Goal: Task Accomplishment & Management: Use online tool/utility

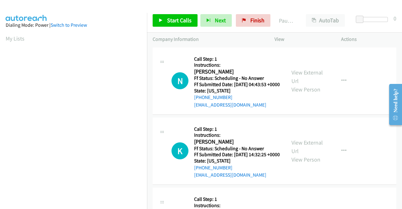
scroll to position [143, 0]
click at [302, 79] on div "View External Url View Person" at bounding box center [307, 80] width 33 height 25
click at [309, 74] on link "View External Url" at bounding box center [306, 77] width 31 height 16
click at [307, 154] on link "View External Url" at bounding box center [306, 147] width 31 height 16
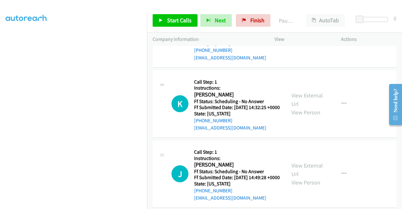
scroll to position [94, 0]
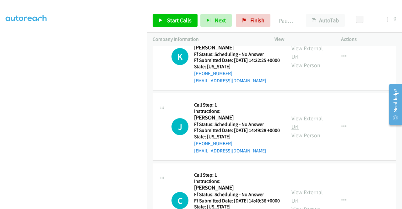
click at [310, 130] on link "View External Url" at bounding box center [306, 123] width 31 height 16
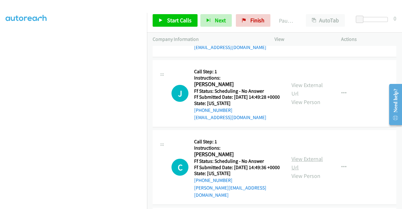
scroll to position [157, 0]
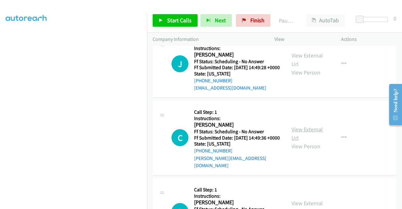
click at [303, 141] on link "View External Url" at bounding box center [306, 134] width 31 height 16
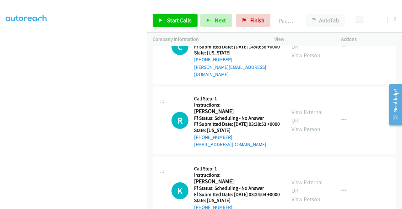
scroll to position [251, 0]
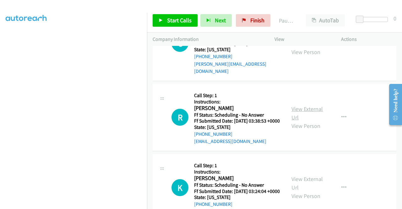
click at [302, 121] on link "View External Url" at bounding box center [306, 113] width 31 height 16
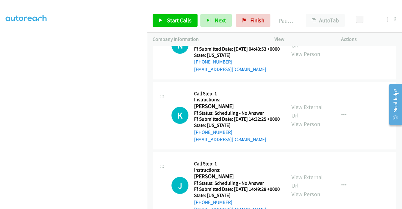
scroll to position [0, 0]
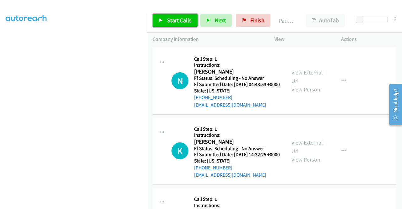
drag, startPoint x: 177, startPoint y: 22, endPoint x: 139, endPoint y: 18, distance: 38.2
click at [177, 22] on span "Start Calls" at bounding box center [179, 20] width 24 height 7
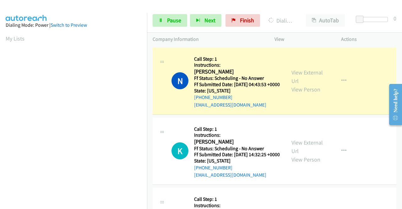
scroll to position [143, 0]
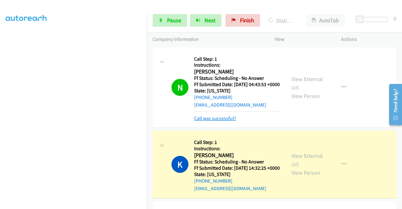
click at [225, 121] on link "Call was successful?" at bounding box center [215, 118] width 42 height 6
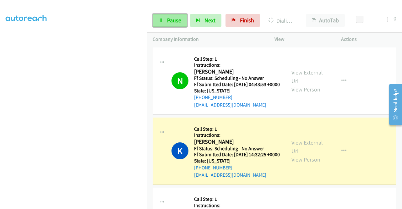
click at [162, 19] on icon at bounding box center [161, 21] width 4 height 4
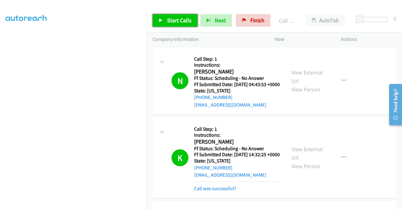
click at [166, 17] on link "Start Calls" at bounding box center [175, 20] width 45 height 13
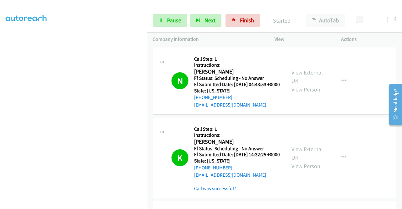
scroll to position [31, 0]
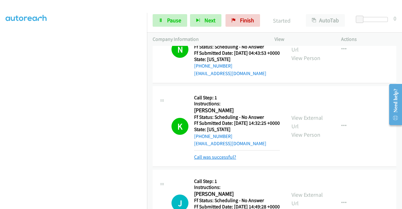
click at [227, 160] on link "Call was successful?" at bounding box center [215, 157] width 42 height 6
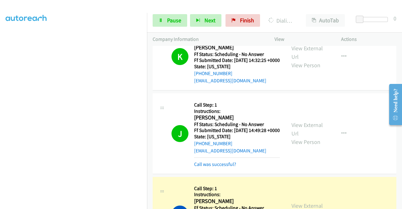
scroll to position [157, 0]
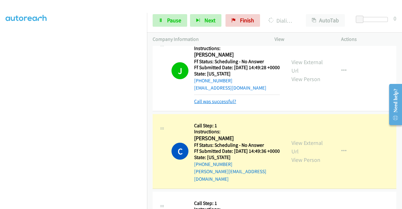
click at [228, 104] on link "Call was successful?" at bounding box center [215, 101] width 42 height 6
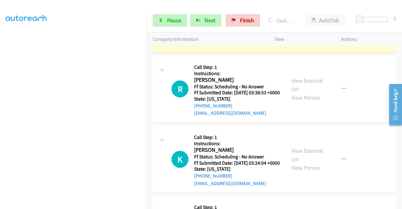
scroll to position [283, 0]
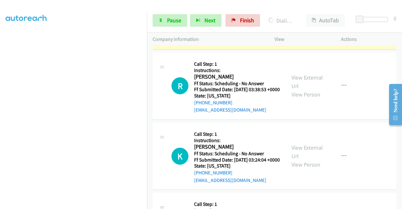
click at [306, 175] on div "View External Url View Person View External Url Email Schedule/Manage Callback …" at bounding box center [322, 156] width 72 height 56
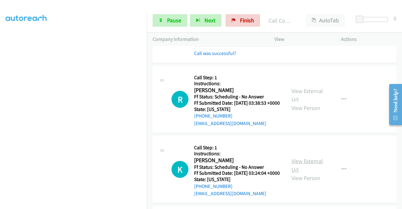
click at [318, 173] on link "View External Url" at bounding box center [306, 165] width 31 height 16
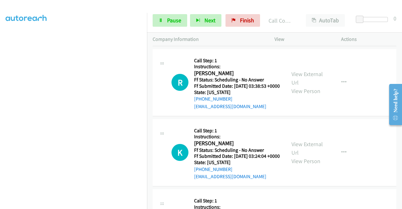
scroll to position [377, 0]
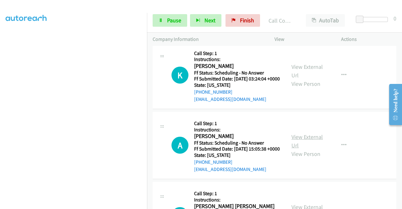
click at [314, 149] on link "View External Url" at bounding box center [306, 141] width 31 height 16
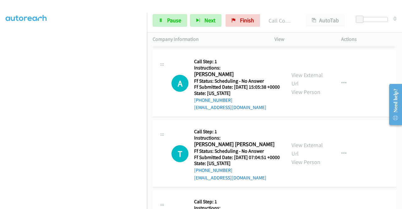
scroll to position [439, 0]
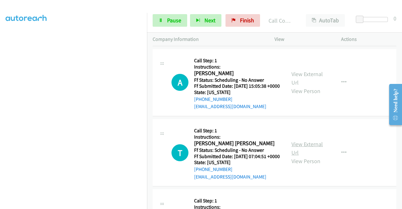
click at [307, 156] on link "View External Url" at bounding box center [306, 148] width 31 height 16
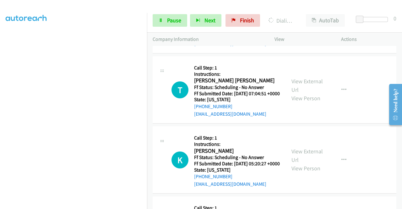
scroll to position [534, 0]
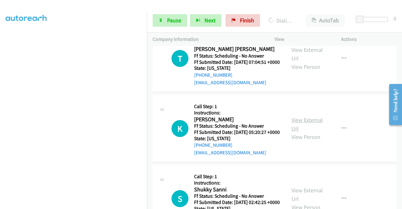
click at [315, 132] on link "View External Url" at bounding box center [306, 124] width 31 height 16
click at [172, 19] on span "Pause" at bounding box center [174, 20] width 14 height 7
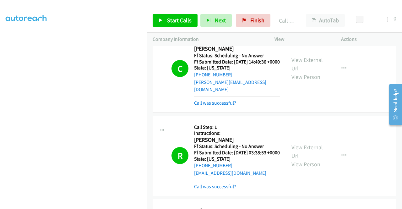
scroll to position [202, 0]
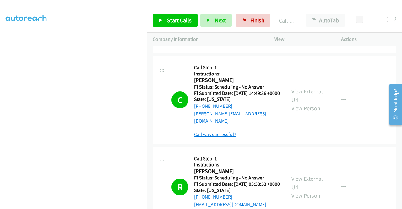
click at [229, 137] on link "Call was successful?" at bounding box center [215, 134] width 42 height 6
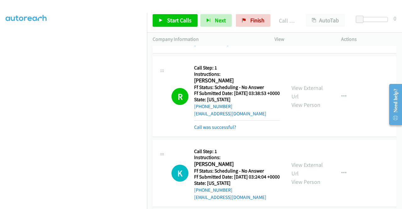
scroll to position [264, 0]
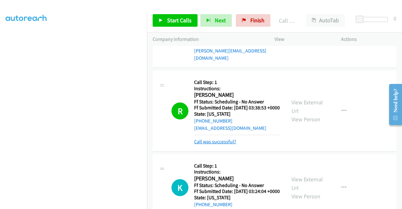
click at [229, 144] on link "Call was successful?" at bounding box center [215, 141] width 42 height 6
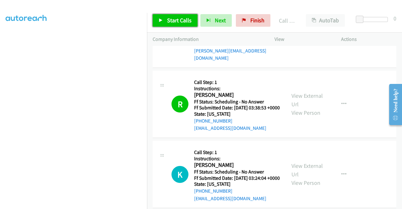
click at [186, 21] on span "Start Calls" at bounding box center [179, 20] width 24 height 7
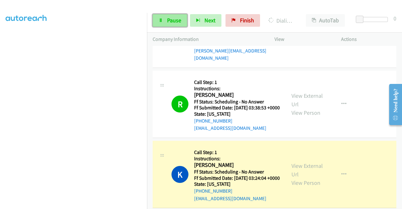
click at [164, 17] on link "Pause" at bounding box center [170, 20] width 35 height 13
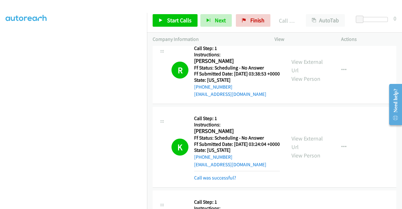
scroll to position [358, 0]
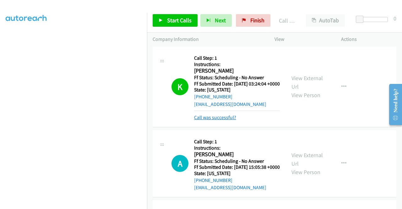
click at [221, 120] on link "Call was successful?" at bounding box center [215, 117] width 42 height 6
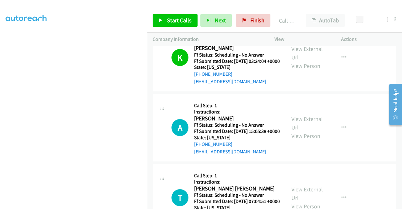
scroll to position [390, 0]
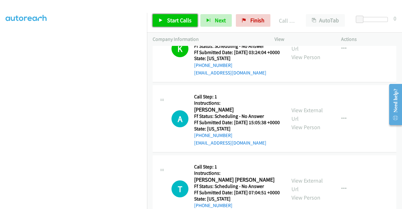
click at [180, 19] on span "Start Calls" at bounding box center [179, 20] width 24 height 7
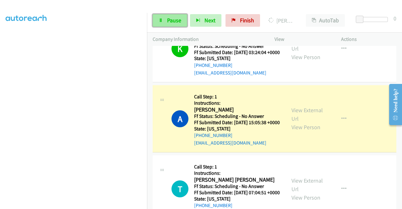
click at [163, 17] on link "Pause" at bounding box center [170, 20] width 35 height 13
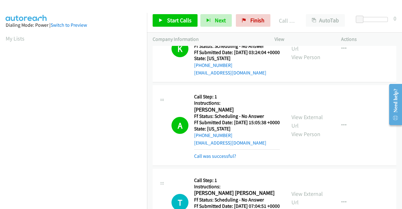
scroll to position [143, 0]
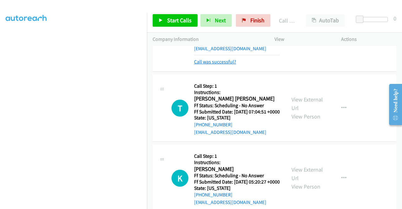
click at [223, 65] on link "Call was successful?" at bounding box center [215, 62] width 42 height 6
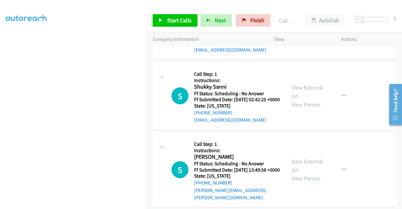
scroll to position [641, 0]
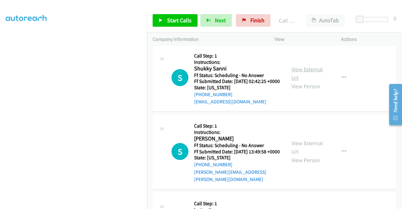
click at [309, 81] on link "View External Url" at bounding box center [306, 74] width 31 height 16
click at [181, 25] on link "Start Calls" at bounding box center [175, 20] width 45 height 13
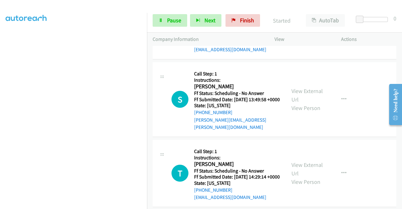
scroll to position [735, 0]
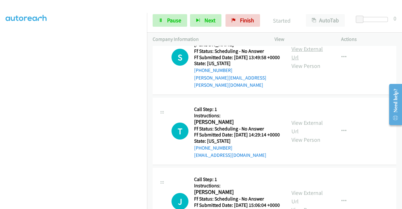
click at [312, 61] on link "View External Url" at bounding box center [306, 53] width 31 height 16
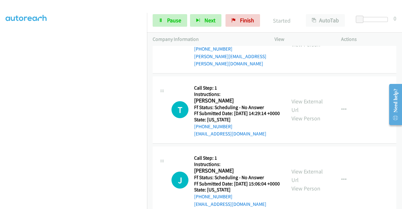
scroll to position [767, 0]
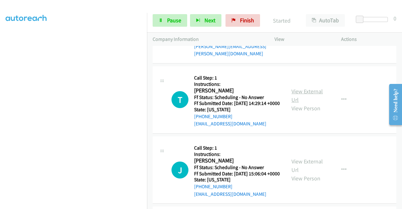
click at [306, 103] on link "View External Url" at bounding box center [306, 96] width 31 height 16
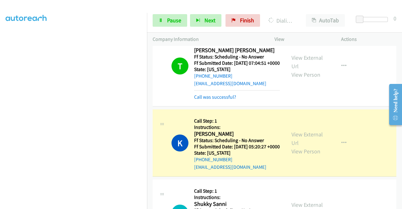
scroll to position [547, 0]
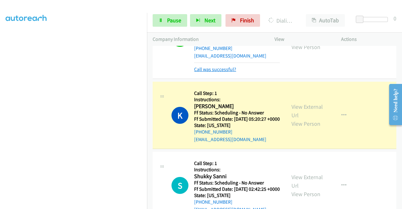
click at [220, 72] on link "Call was successful?" at bounding box center [215, 69] width 42 height 6
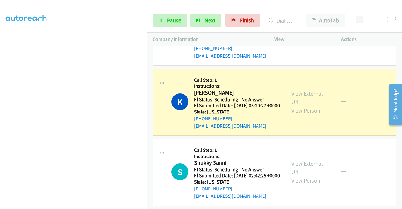
scroll to position [0, 0]
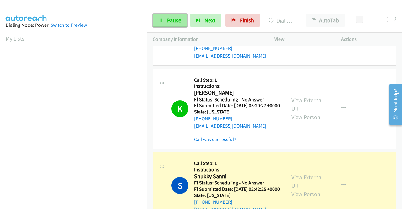
click at [166, 20] on link "Pause" at bounding box center [170, 20] width 35 height 13
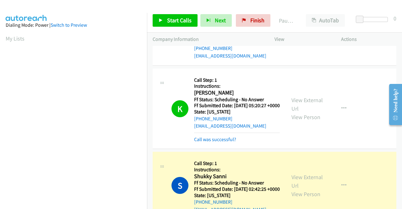
scroll to position [641, 0]
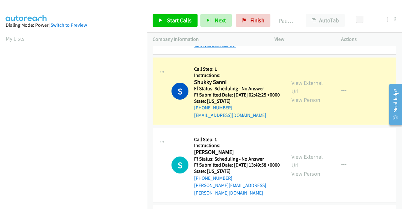
click at [212, 48] on link "Call was successful?" at bounding box center [215, 45] width 42 height 6
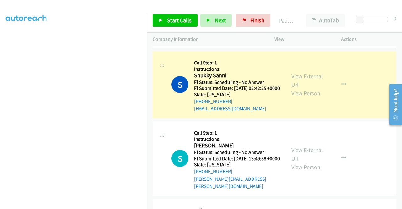
scroll to position [130, 0]
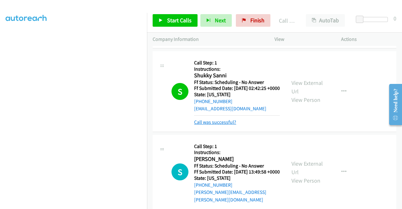
click at [226, 125] on link "Call was successful?" at bounding box center [215, 122] width 42 height 6
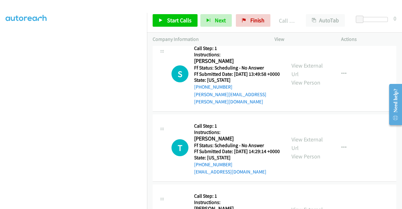
scroll to position [728, 0]
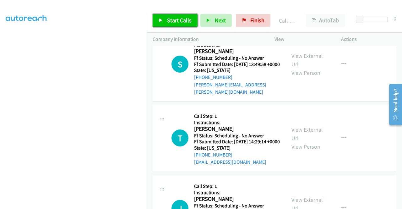
click at [181, 22] on span "Start Calls" at bounding box center [179, 20] width 24 height 7
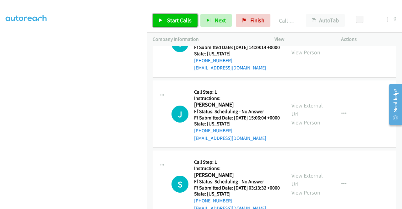
scroll to position [822, 0]
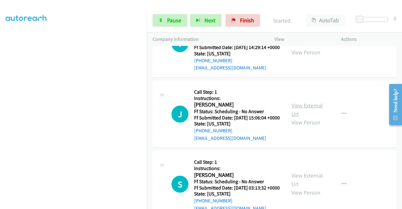
click at [315, 117] on link "View External Url" at bounding box center [306, 110] width 31 height 16
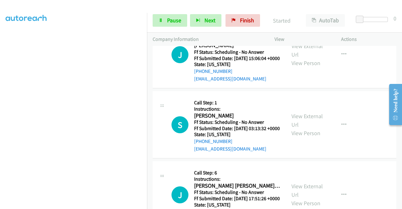
scroll to position [885, 0]
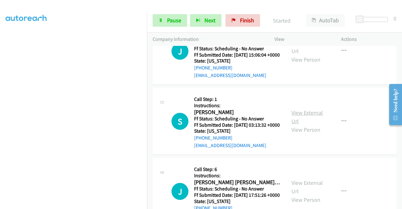
click at [305, 125] on link "View External Url" at bounding box center [306, 117] width 31 height 16
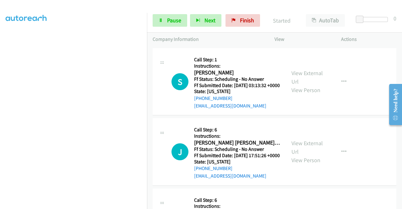
scroll to position [979, 0]
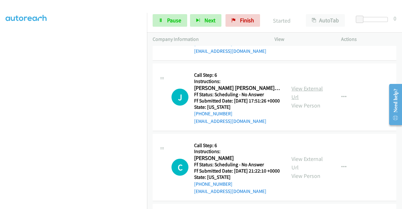
click at [318, 100] on link "View External Url" at bounding box center [306, 93] width 31 height 16
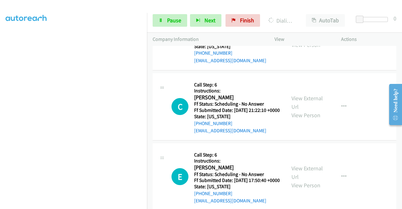
scroll to position [1042, 0]
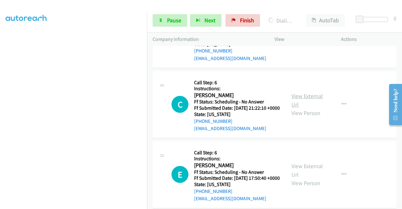
click at [316, 108] on link "View External Url" at bounding box center [306, 100] width 31 height 16
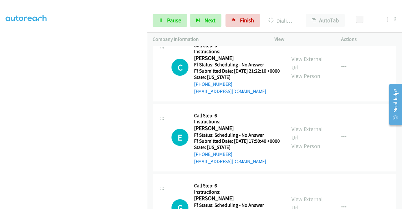
scroll to position [1136, 0]
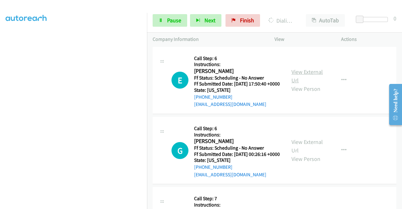
click at [304, 84] on link "View External Url" at bounding box center [306, 76] width 31 height 16
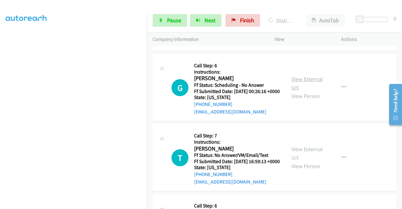
click at [307, 91] on link "View External Url" at bounding box center [306, 83] width 31 height 16
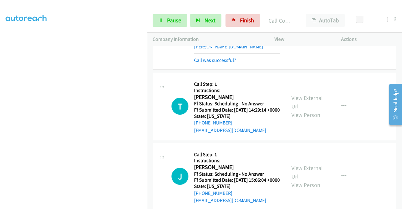
scroll to position [773, 0]
click at [218, 63] on link "Call was successful?" at bounding box center [215, 60] width 42 height 6
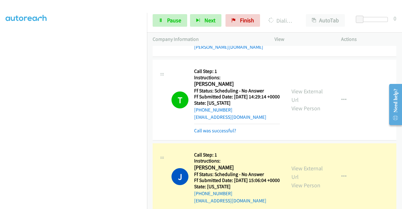
scroll to position [0, 0]
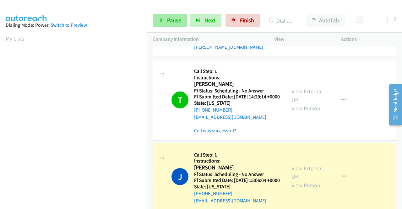
click at [171, 14] on div "Start Calls Pause Next Finish Dialing [PERSON_NAME] AutoTab AutoTab 0" at bounding box center [274, 20] width 255 height 24
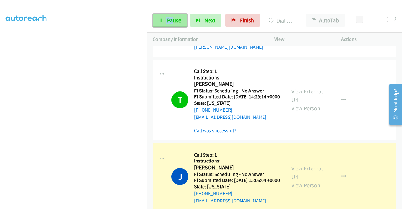
click at [163, 22] on link "Pause" at bounding box center [170, 20] width 35 height 13
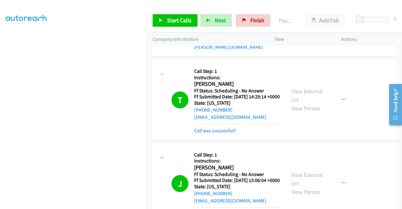
click at [216, 134] on div "Callback Scheduled Call Step: 1 Instructions: [PERSON_NAME] America/Los_Angeles…" at bounding box center [237, 99] width 86 height 69
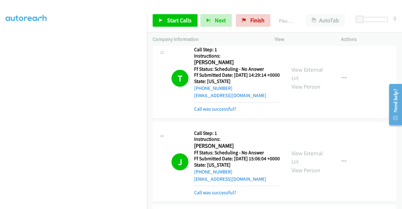
scroll to position [805, 0]
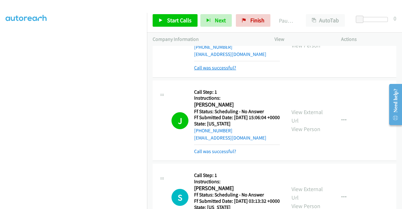
click at [227, 71] on link "Call was successful?" at bounding box center [215, 68] width 42 height 6
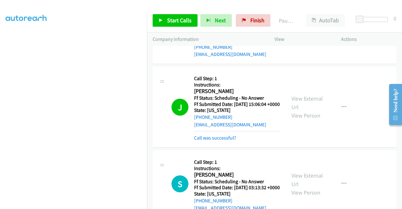
scroll to position [899, 0]
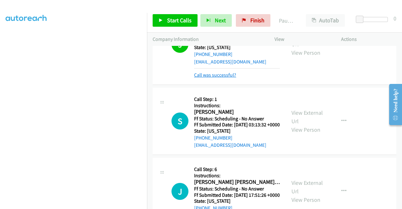
click at [232, 78] on link "Call was successful?" at bounding box center [215, 75] width 42 height 6
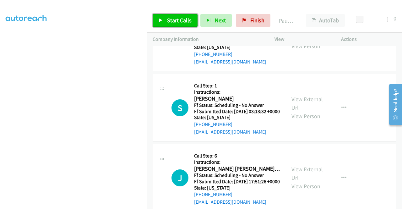
click at [178, 14] on link "Start Calls" at bounding box center [175, 20] width 45 height 13
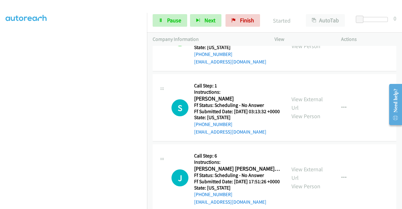
scroll to position [0, 0]
click at [220, 66] on div "J Callback Scheduled Call Step: 1 Instructions: [PERSON_NAME] America/[GEOGRAPH…" at bounding box center [275, 37] width 244 height 67
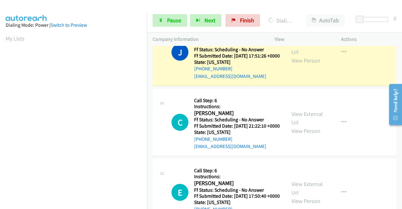
scroll to position [143, 0]
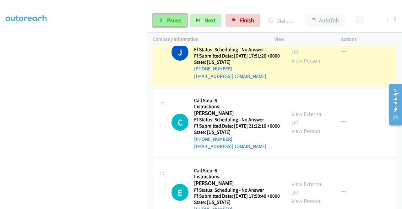
click at [168, 19] on span "Pause" at bounding box center [174, 20] width 14 height 7
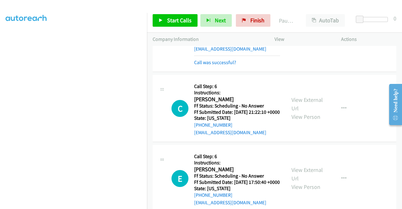
scroll to position [1056, 0]
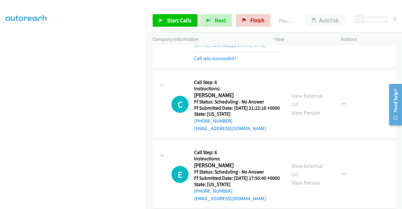
click at [225, 61] on link "Call was successful?" at bounding box center [215, 58] width 42 height 6
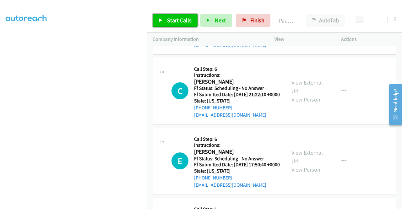
click at [183, 22] on span "Start Calls" at bounding box center [179, 20] width 24 height 7
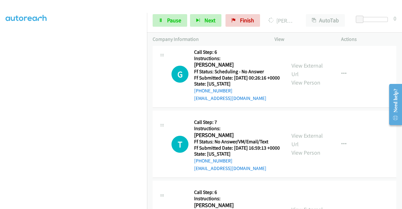
scroll to position [1275, 0]
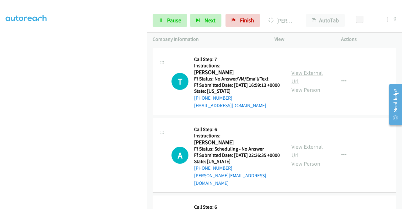
click at [305, 85] on link "View External Url" at bounding box center [306, 77] width 31 height 16
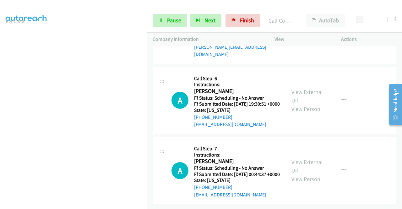
scroll to position [35, 0]
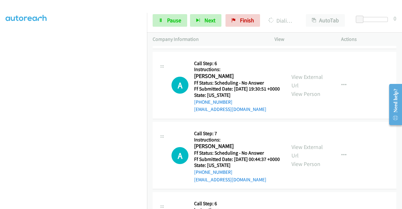
click at [315, 15] on link "View External Url" at bounding box center [306, 7] width 31 height 16
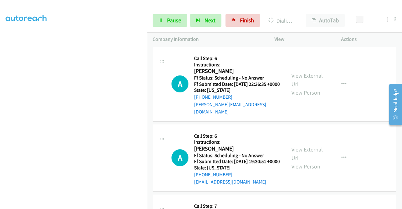
scroll to position [1370, 0]
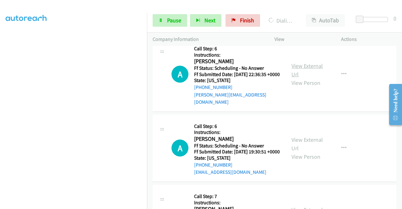
click at [310, 78] on link "View External Url" at bounding box center [306, 70] width 31 height 16
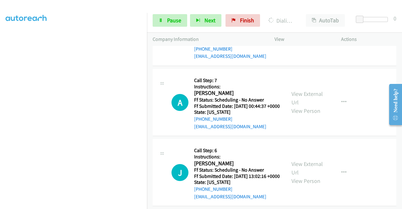
scroll to position [1495, 0]
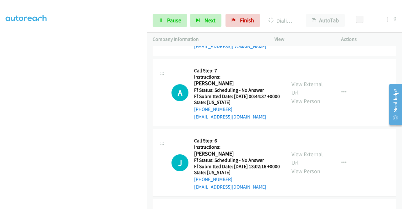
click at [308, 26] on link "View External Url" at bounding box center [306, 18] width 31 height 16
click at [307, 96] on link "View External Url" at bounding box center [306, 88] width 31 height 16
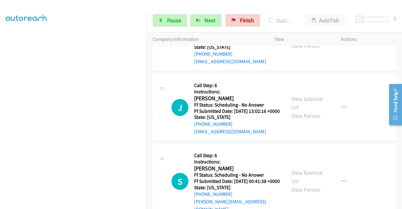
scroll to position [1589, 0]
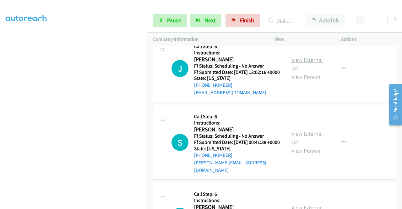
click at [300, 72] on link "View External Url" at bounding box center [306, 64] width 31 height 16
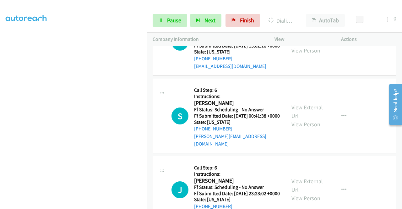
scroll to position [1684, 0]
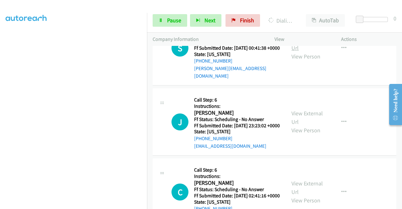
click at [302, 51] on link "View External Url" at bounding box center [306, 44] width 31 height 16
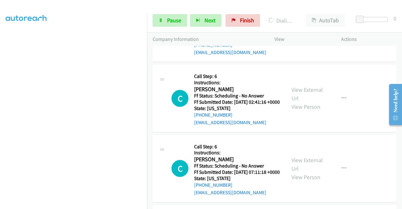
scroll to position [1778, 0]
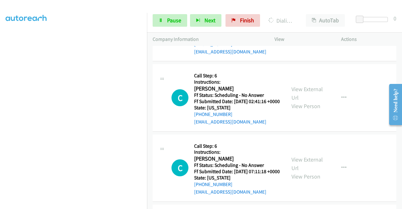
click at [307, 31] on link "View External Url" at bounding box center [306, 23] width 31 height 16
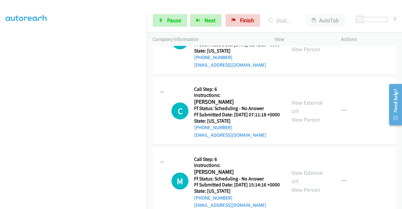
scroll to position [1840, 0]
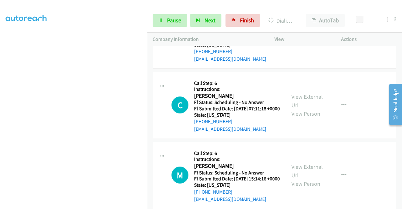
click at [300, 38] on link "View External Url" at bounding box center [306, 31] width 31 height 16
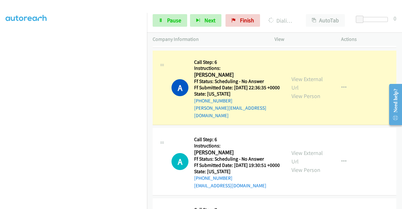
scroll to position [143, 0]
click at [213, 41] on link "Call was successful?" at bounding box center [215, 38] width 42 height 6
click at [213, 127] on td "A Callback Scheduled Call Step: 6 Instructions: [PERSON_NAME] America/New_York …" at bounding box center [274, 88] width 255 height 78
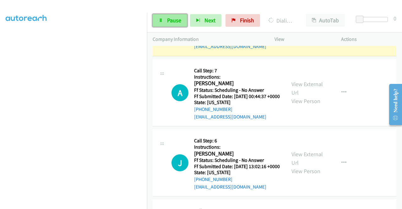
click at [175, 20] on span "Pause" at bounding box center [174, 20] width 14 height 7
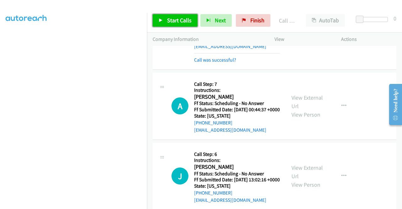
click at [173, 24] on span "Start Calls" at bounding box center [179, 20] width 24 height 7
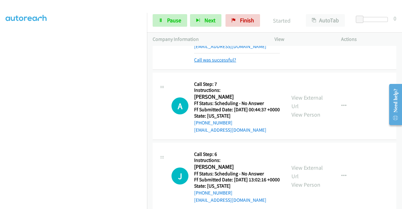
click at [219, 63] on link "Call was successful?" at bounding box center [215, 60] width 42 height 6
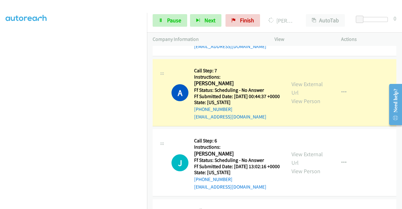
scroll to position [49, 0]
click at [170, 16] on link "Pause" at bounding box center [170, 20] width 35 height 13
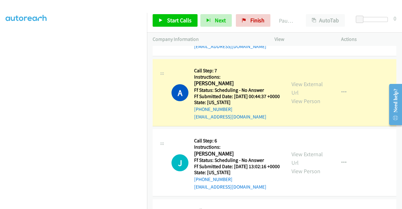
scroll to position [143, 0]
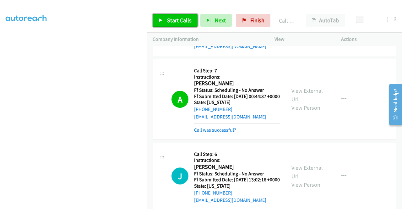
click at [176, 26] on link "Start Calls" at bounding box center [175, 20] width 45 height 13
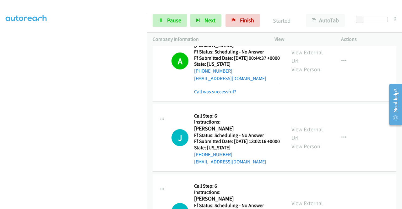
scroll to position [1589, 0]
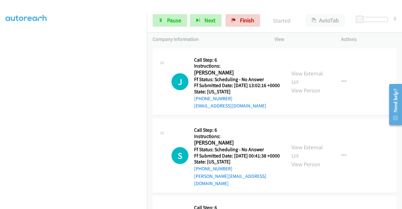
click at [215, 39] on link "Call was successful?" at bounding box center [215, 36] width 42 height 6
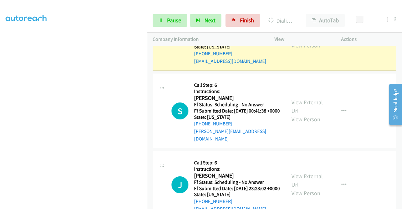
scroll to position [0, 0]
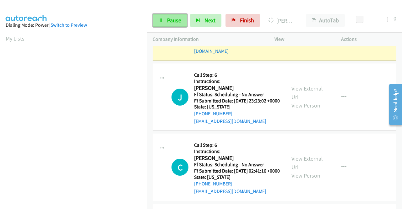
click at [176, 23] on span "Pause" at bounding box center [174, 20] width 14 height 7
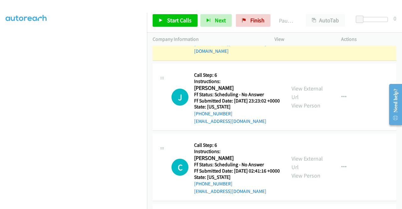
scroll to position [143, 0]
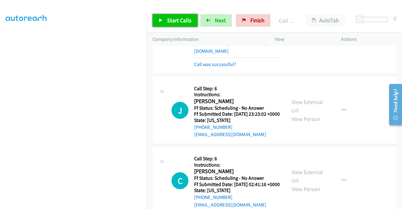
click at [180, 23] on span "Start Calls" at bounding box center [179, 20] width 24 height 7
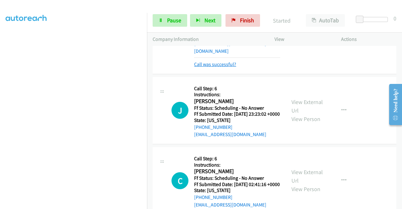
click at [221, 67] on link "Call was successful?" at bounding box center [215, 64] width 42 height 6
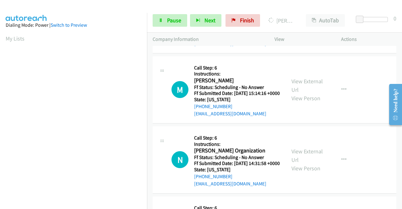
scroll to position [1928, 0]
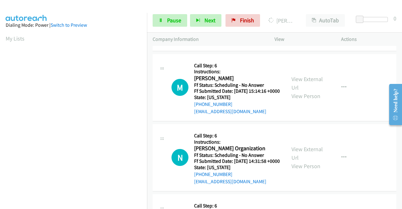
click at [301, 21] on link "View External Url" at bounding box center [306, 13] width 31 height 16
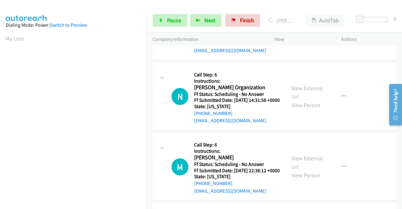
scroll to position [1991, 0]
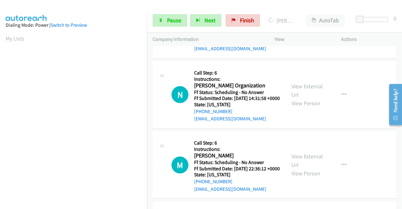
click at [311, 28] on link "View External Url" at bounding box center [306, 21] width 31 height 16
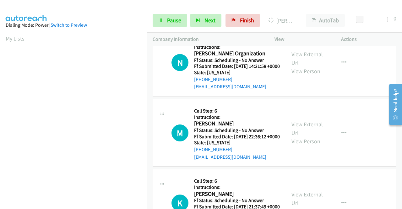
scroll to position [2054, 0]
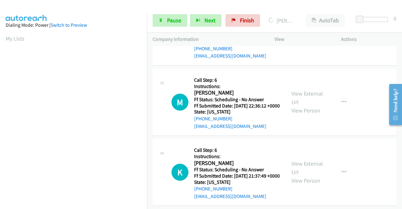
click at [305, 35] on link "View External Url" at bounding box center [306, 28] width 31 height 16
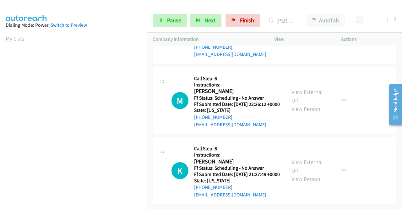
scroll to position [2116, 0]
click at [317, 104] on link "View External Url" at bounding box center [306, 96] width 31 height 16
click at [295, 160] on link "View External Url" at bounding box center [306, 166] width 31 height 16
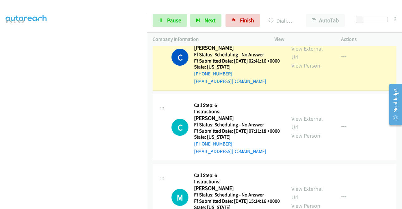
scroll to position [1824, 0]
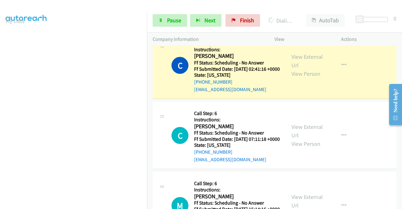
click at [216, 23] on div "Call was successful?" at bounding box center [237, 19] width 86 height 8
click at [199, 22] on link "Call was successful?" at bounding box center [215, 19] width 42 height 6
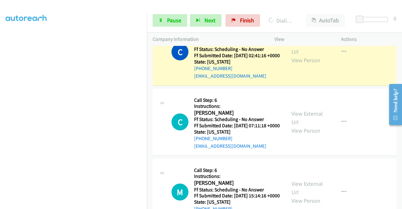
scroll to position [0, 0]
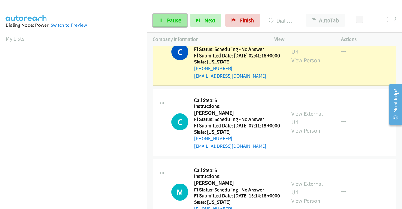
click at [173, 19] on span "Pause" at bounding box center [174, 20] width 14 height 7
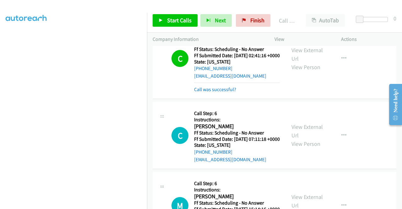
scroll to position [18, 0]
click at [170, 24] on span "Start Calls" at bounding box center [179, 20] width 24 height 7
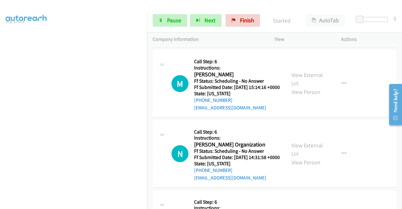
scroll to position [1980, 0]
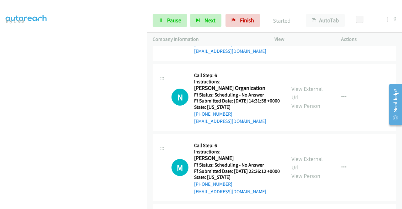
scroll to position [1949, 0]
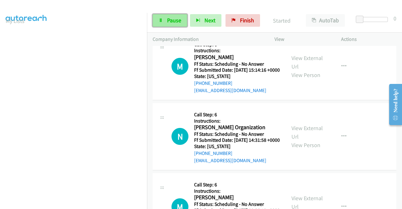
click at [176, 22] on span "Pause" at bounding box center [174, 20] width 14 height 7
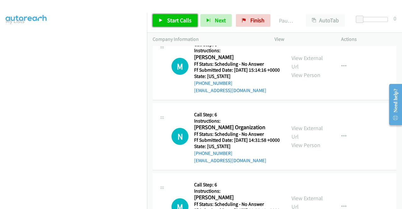
click at [176, 22] on span "Start Calls" at bounding box center [179, 20] width 24 height 7
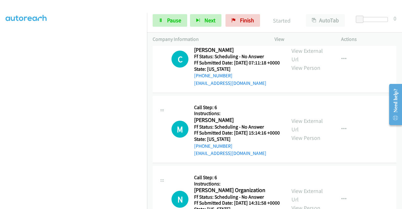
scroll to position [49, 0]
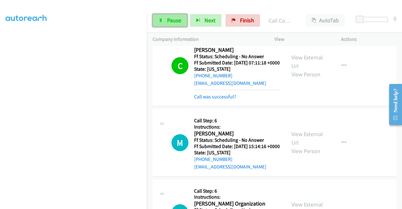
click at [163, 15] on link "Pause" at bounding box center [170, 20] width 35 height 13
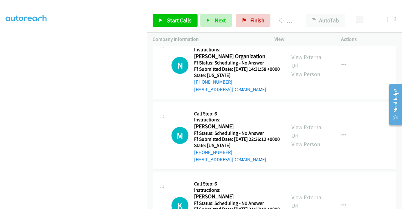
scroll to position [2043, 0]
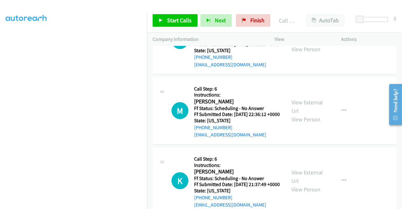
scroll to position [2068, 0]
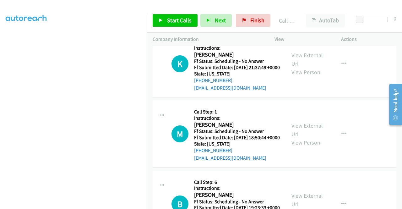
scroll to position [2162, 0]
click at [168, 23] on span "Start Calls" at bounding box center [179, 20] width 24 height 7
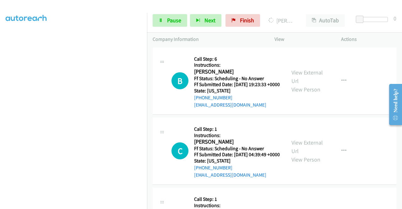
scroll to position [2288, 0]
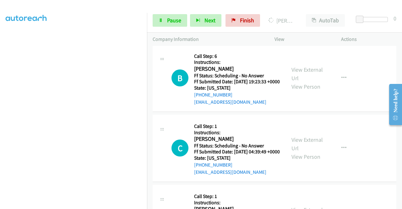
click at [306, 12] on link "View External Url" at bounding box center [306, 4] width 31 height 16
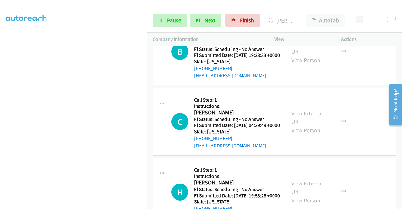
scroll to position [2351, 0]
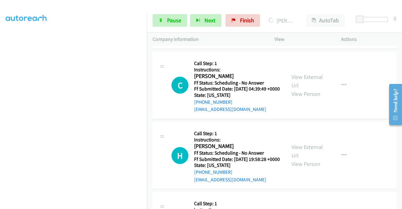
click at [313, 19] on link "View External Url" at bounding box center [306, 11] width 31 height 16
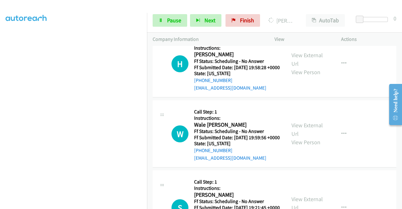
scroll to position [2445, 0]
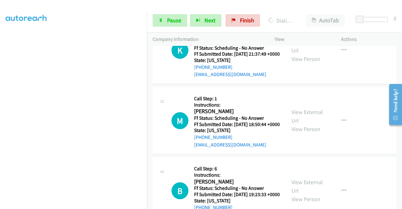
scroll to position [2175, 0]
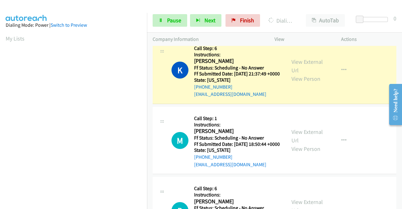
scroll to position [143, 0]
drag, startPoint x: 203, startPoint y: 176, endPoint x: 140, endPoint y: 147, distance: 69.9
click at [203, 27] on link "Call was successful?" at bounding box center [215, 24] width 42 height 6
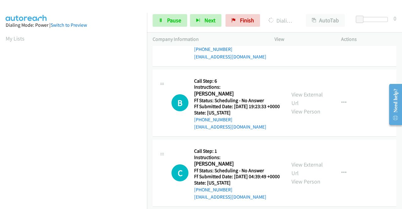
scroll to position [35, 0]
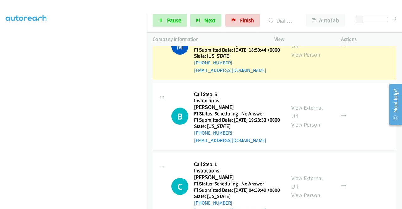
click at [204, 3] on link "Call was successful?" at bounding box center [215, 0] width 42 height 6
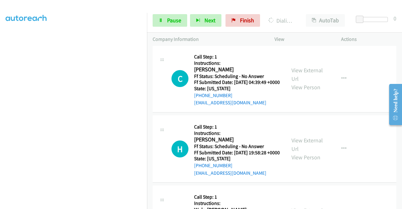
scroll to position [143, 0]
click at [88, 204] on section at bounding box center [74, 60] width 136 height 300
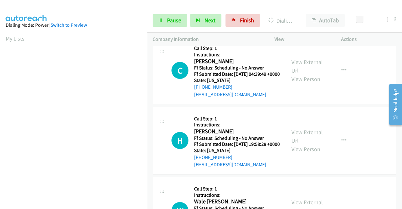
scroll to position [2389, 0]
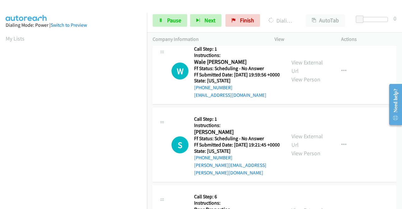
scroll to position [2514, 0]
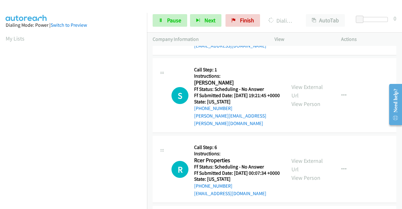
scroll to position [2608, 0]
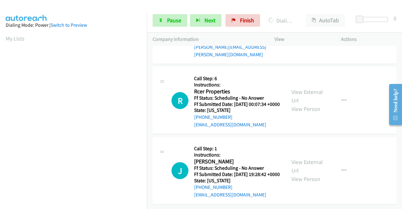
scroll to position [2640, 0]
click at [305, 30] on link "View External Url" at bounding box center [306, 22] width 31 height 16
click at [316, 104] on link "View External Url" at bounding box center [306, 96] width 31 height 16
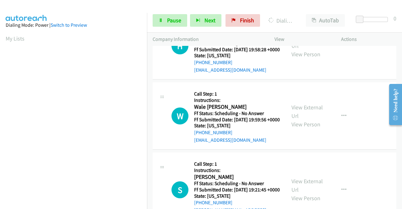
scroll to position [2420, 0]
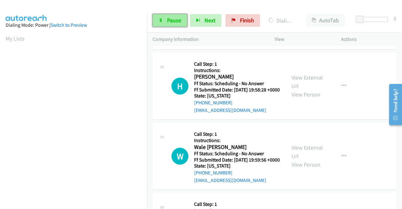
click at [174, 21] on span "Pause" at bounding box center [174, 20] width 14 height 7
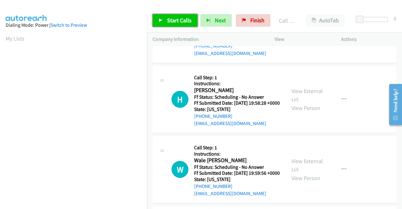
click at [181, 20] on span "Start Calls" at bounding box center [179, 20] width 24 height 7
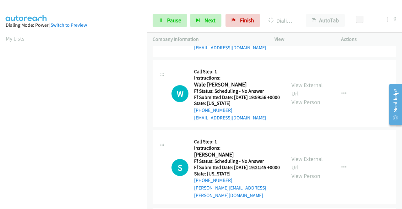
scroll to position [2451, 0]
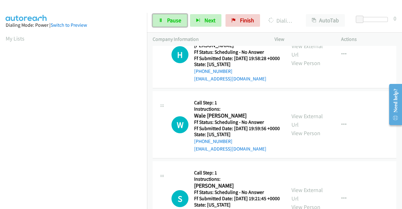
drag, startPoint x: 163, startPoint y: 21, endPoint x: 145, endPoint y: 31, distance: 20.8
click at [163, 21] on link "Pause" at bounding box center [170, 20] width 35 height 13
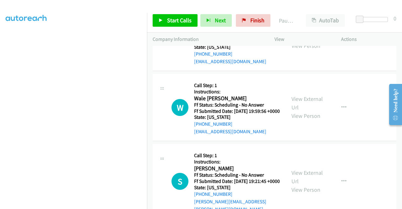
scroll to position [2483, 0]
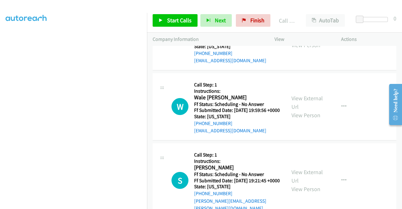
scroll to position [18, 0]
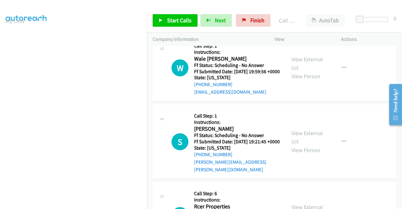
scroll to position [2577, 0]
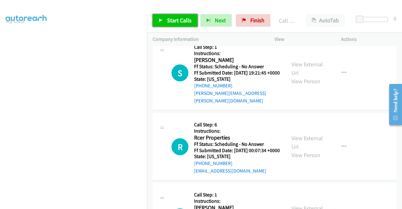
click at [179, 20] on span "Start Calls" at bounding box center [179, 20] width 24 height 7
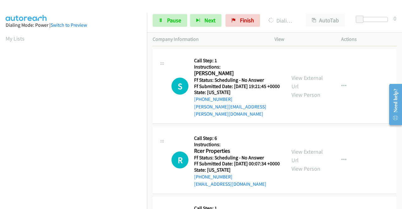
scroll to position [94, 0]
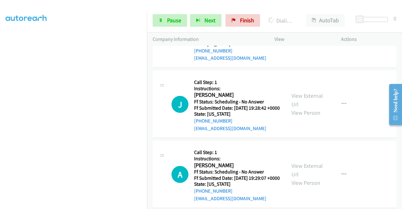
scroll to position [2734, 0]
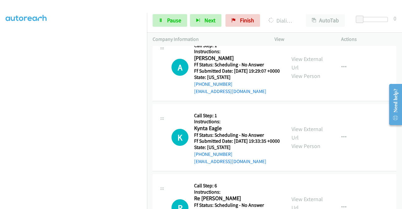
scroll to position [2797, 0]
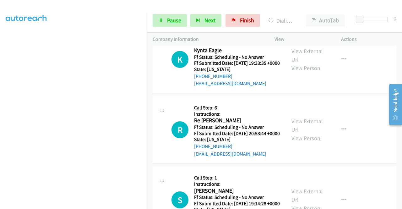
scroll to position [2891, 0]
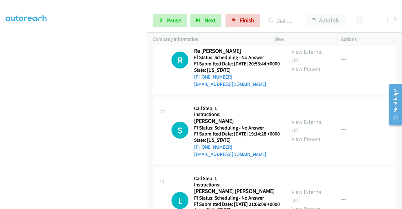
scroll to position [2967, 0]
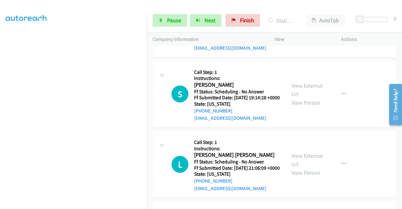
scroll to position [3030, 0]
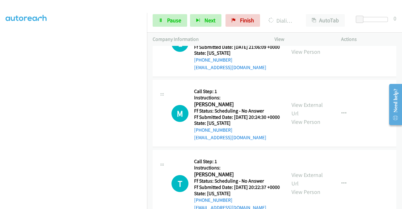
scroll to position [3124, 0]
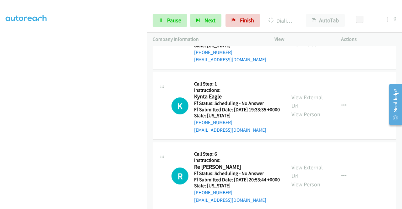
scroll to position [143, 0]
click at [168, 18] on span "Pause" at bounding box center [174, 20] width 14 height 7
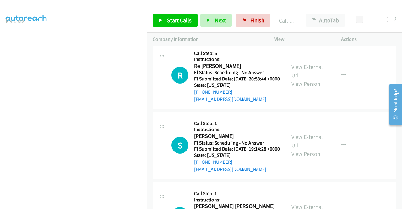
scroll to position [2973, 0]
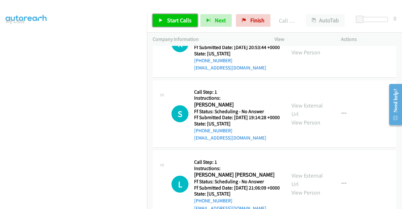
click at [173, 22] on span "Start Calls" at bounding box center [179, 20] width 24 height 7
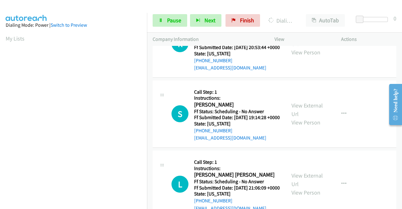
scroll to position [35, 0]
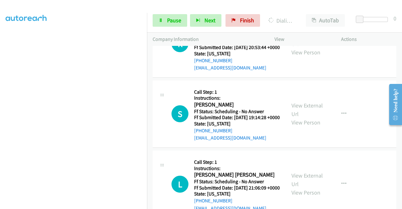
scroll to position [0, 0]
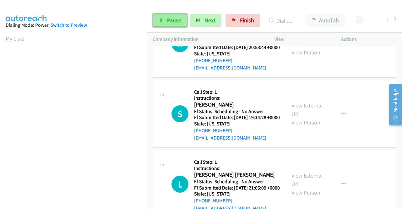
click at [164, 15] on link "Pause" at bounding box center [170, 20] width 35 height 13
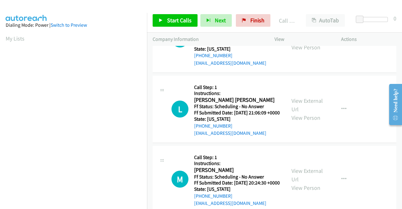
scroll to position [3068, 0]
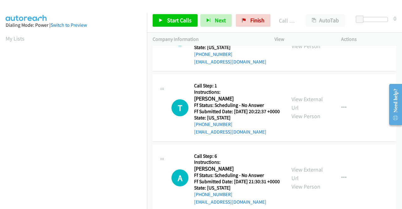
scroll to position [3193, 0]
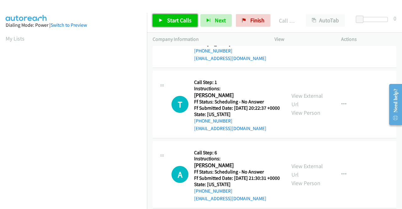
click at [167, 20] on span "Start Calls" at bounding box center [179, 20] width 24 height 7
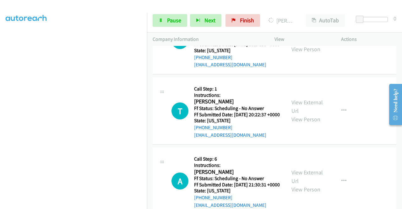
scroll to position [0, 0]
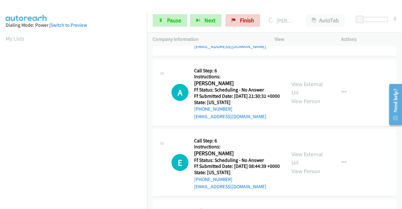
scroll to position [3287, 0]
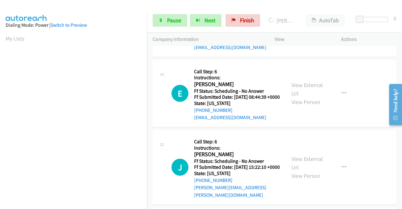
scroll to position [3350, 0]
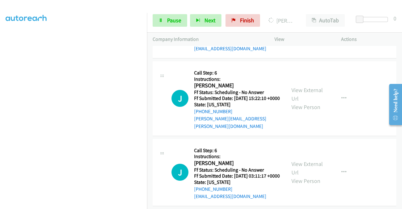
scroll to position [3426, 0]
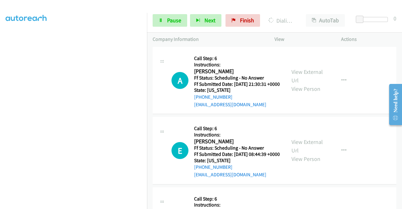
scroll to position [3269, 0]
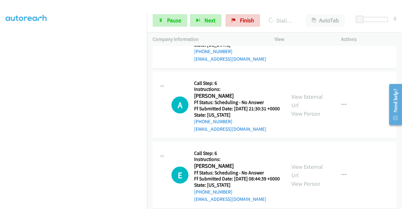
scroll to position [0, 0]
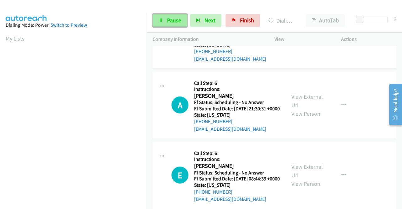
click at [160, 20] on icon at bounding box center [161, 21] width 4 height 4
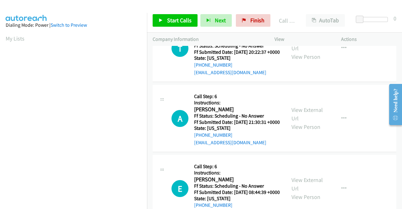
click at [123, 8] on div at bounding box center [198, 12] width 396 height 24
click at [167, 19] on span "Start Calls" at bounding box center [179, 20] width 24 height 7
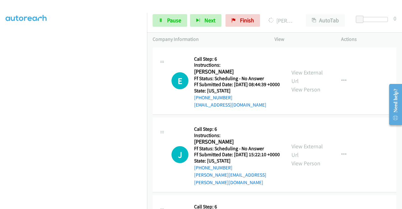
scroll to position [35, 0]
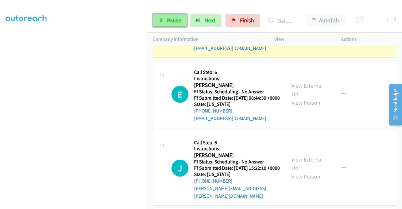
click at [157, 26] on link "Pause" at bounding box center [170, 20] width 35 height 13
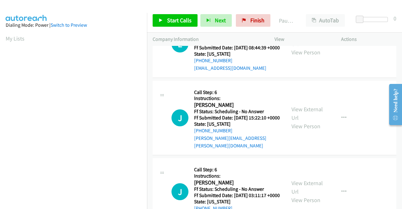
scroll to position [3451, 0]
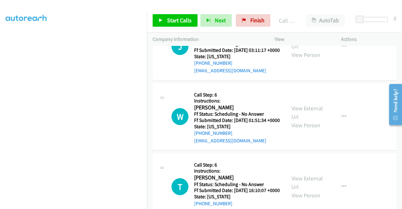
scroll to position [3576, 0]
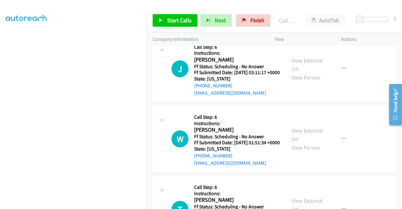
scroll to position [3538, 0]
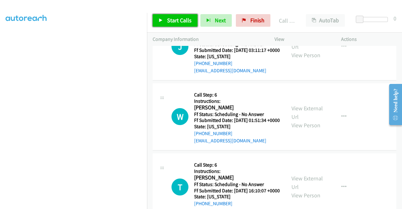
click at [179, 20] on span "Start Calls" at bounding box center [179, 20] width 24 height 7
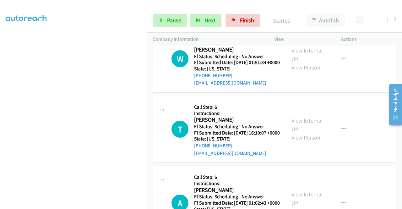
scroll to position [3601, 0]
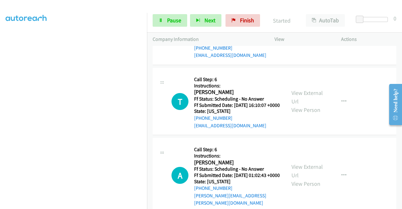
scroll to position [3664, 0]
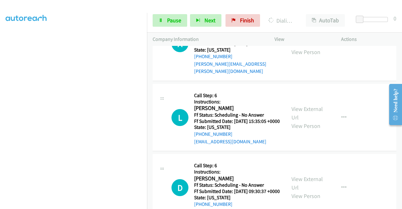
scroll to position [3758, 0]
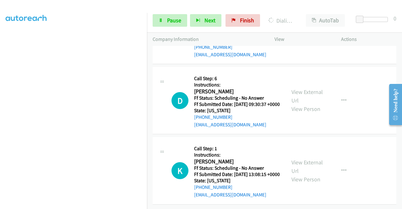
scroll to position [3852, 0]
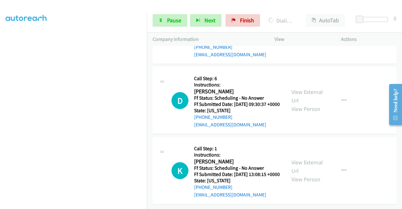
click at [306, 34] on link "View External Url" at bounding box center [306, 26] width 31 height 16
click at [308, 104] on link "View External Url" at bounding box center [306, 96] width 31 height 16
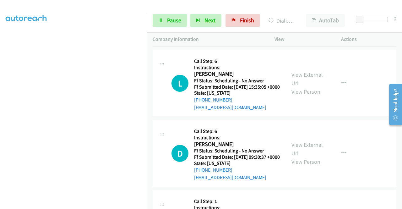
scroll to position [0, 0]
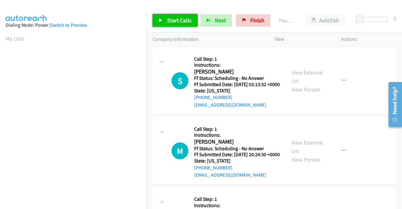
click at [169, 22] on span "Start Calls" at bounding box center [179, 20] width 24 height 7
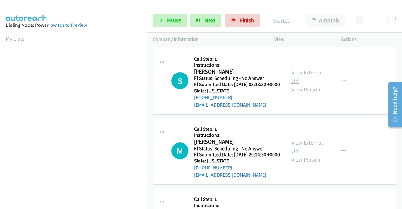
click at [310, 78] on link "View External Url" at bounding box center [306, 77] width 31 height 16
click at [310, 149] on link "View External Url" at bounding box center [306, 147] width 31 height 16
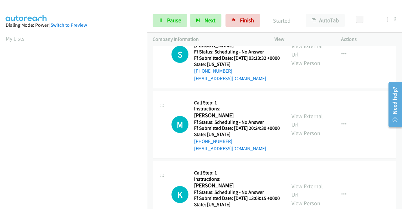
scroll to position [63, 0]
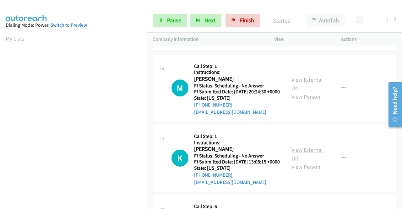
click at [318, 162] on link "View External Url" at bounding box center [306, 154] width 31 height 16
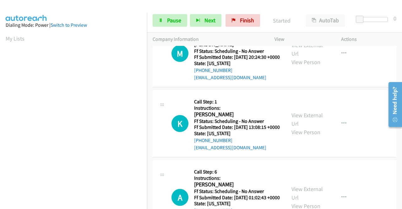
scroll to position [126, 0]
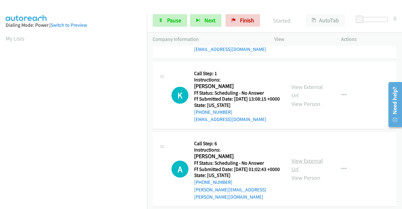
click at [314, 173] on link "View External Url" at bounding box center [306, 165] width 31 height 16
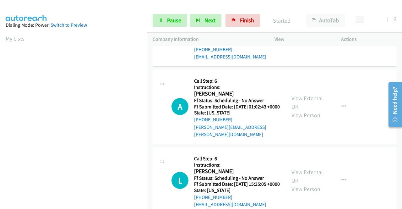
scroll to position [188, 0]
click at [315, 184] on link "View External Url" at bounding box center [306, 176] width 31 height 16
click at [175, 19] on span "Pause" at bounding box center [174, 20] width 14 height 7
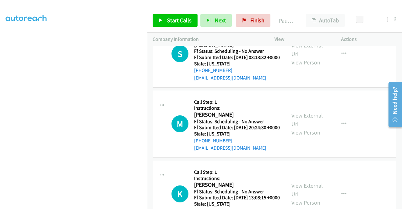
scroll to position [0, 0]
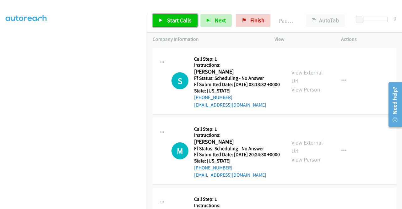
click at [183, 19] on span "Start Calls" at bounding box center [179, 20] width 24 height 7
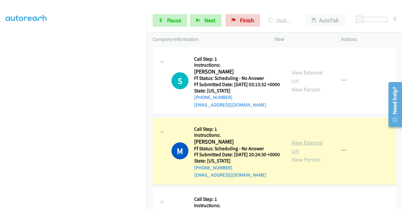
click at [314, 151] on link "View External Url" at bounding box center [306, 147] width 31 height 16
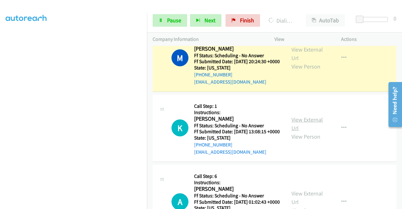
scroll to position [94, 0]
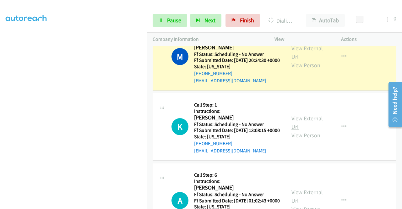
click at [308, 130] on link "View External Url" at bounding box center [306, 123] width 31 height 16
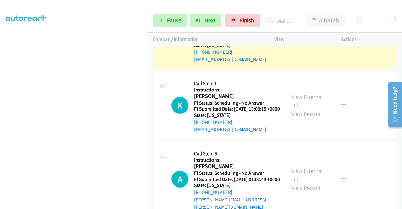
scroll to position [126, 0]
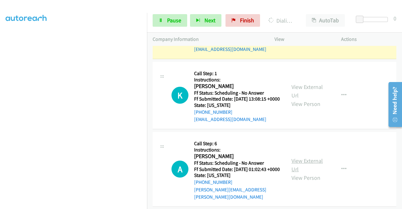
click at [308, 173] on link "View External Url" at bounding box center [306, 165] width 31 height 16
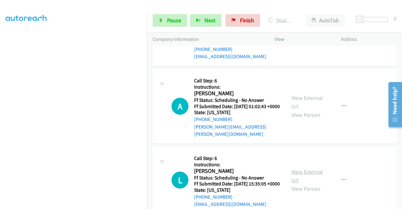
click at [313, 184] on link "View External Url" at bounding box center [306, 176] width 31 height 16
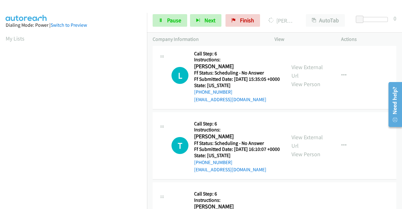
scroll to position [327, 0]
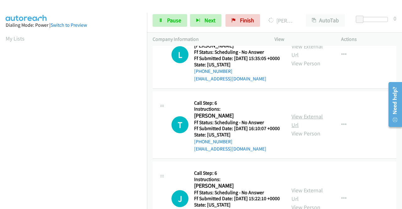
click at [316, 128] on link "View External Url" at bounding box center [306, 121] width 31 height 16
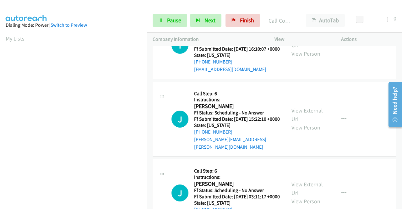
scroll to position [434, 0]
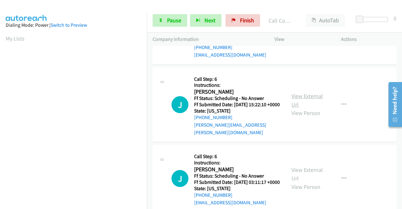
click at [305, 108] on link "View External Url" at bounding box center [306, 100] width 31 height 16
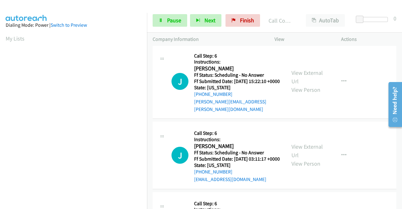
scroll to position [497, 0]
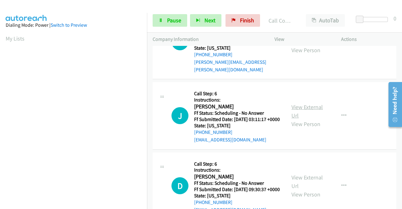
click at [306, 119] on link "View External Url" at bounding box center [306, 111] width 31 height 16
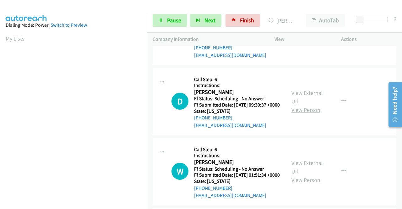
scroll to position [591, 0]
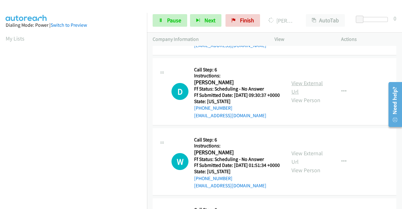
click at [303, 95] on link "View External Url" at bounding box center [306, 87] width 31 height 16
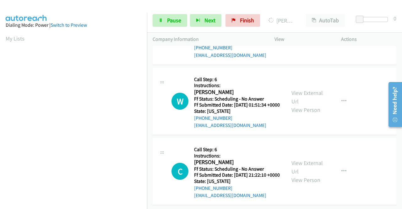
scroll to position [654, 0]
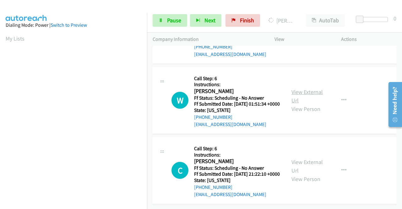
click at [305, 104] on link "View External Url" at bounding box center [306, 96] width 31 height 16
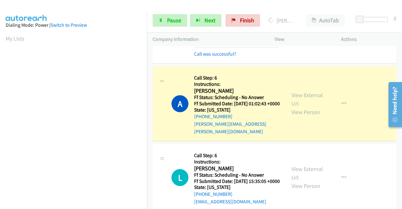
scroll to position [183, 0]
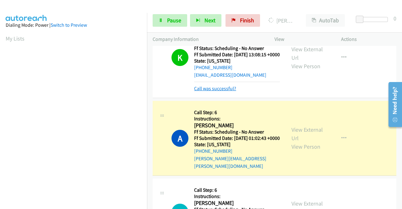
click at [232, 91] on link "Call was successful?" at bounding box center [215, 88] width 42 height 6
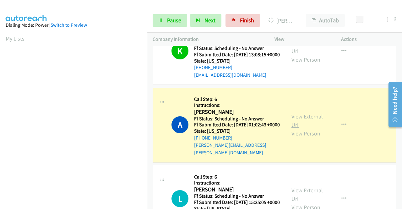
click at [304, 128] on link "View External Url" at bounding box center [306, 121] width 31 height 16
click at [170, 24] on link "Pause" at bounding box center [170, 20] width 35 height 13
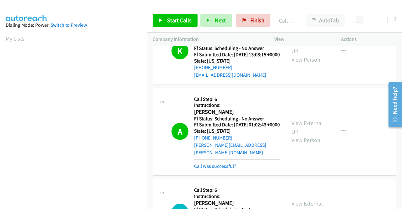
scroll to position [143, 0]
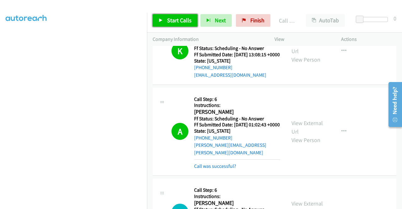
click at [167, 18] on span "Start Calls" at bounding box center [179, 20] width 24 height 7
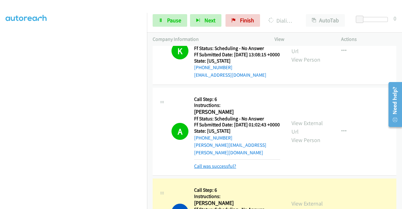
click at [205, 169] on link "Call was successful?" at bounding box center [215, 166] width 42 height 6
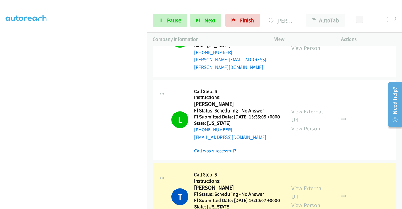
scroll to position [309, 0]
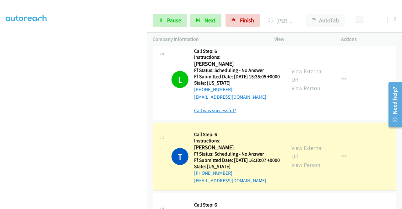
click at [232, 113] on link "Call was successful?" at bounding box center [215, 110] width 42 height 6
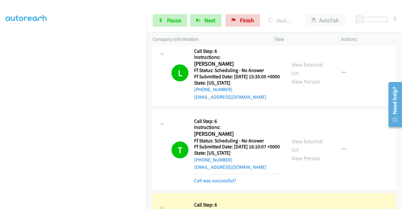
scroll to position [0, 0]
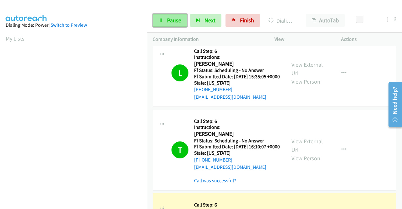
click at [168, 24] on span "Pause" at bounding box center [174, 20] width 14 height 7
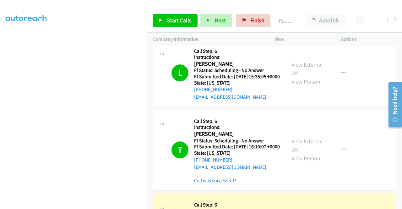
scroll to position [372, 0]
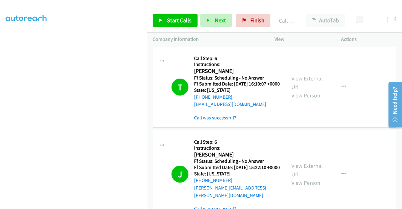
click at [227, 121] on link "Call was successful?" at bounding box center [215, 118] width 42 height 6
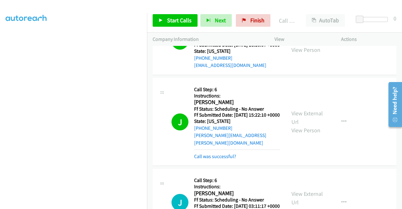
scroll to position [434, 0]
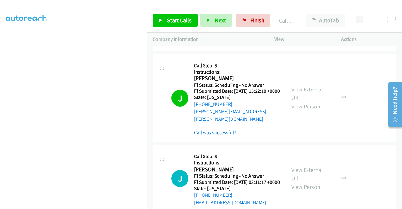
click at [225, 135] on link "Call was successful?" at bounding box center [215, 132] width 42 height 6
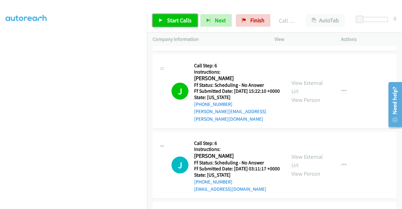
drag, startPoint x: 170, startPoint y: 25, endPoint x: 176, endPoint y: 38, distance: 14.6
click at [170, 25] on link "Start Calls" at bounding box center [175, 20] width 45 height 13
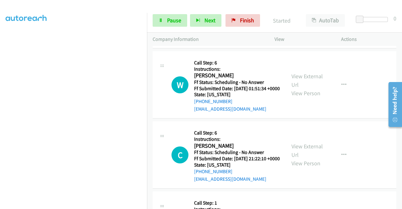
scroll to position [686, 0]
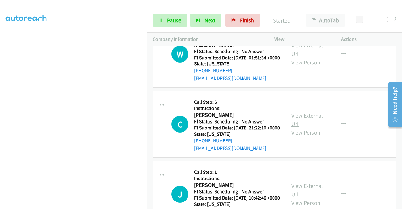
click at [302, 127] on link "View External Url" at bounding box center [306, 120] width 31 height 16
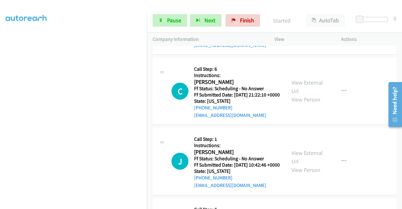
scroll to position [748, 0]
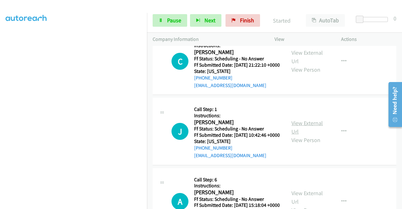
click at [314, 135] on link "View External Url" at bounding box center [306, 127] width 31 height 16
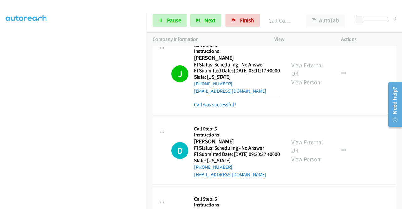
scroll to position [542, 0]
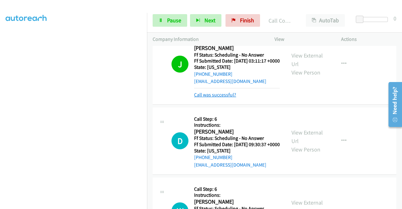
click at [224, 98] on link "Call was successful?" at bounding box center [215, 95] width 42 height 6
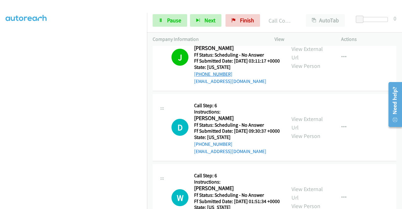
drag, startPoint x: 235, startPoint y: 108, endPoint x: 200, endPoint y: 106, distance: 35.8
click at [200, 78] on div "[PHONE_NUMBER]" at bounding box center [237, 74] width 86 height 8
copy link "240-289-3784"
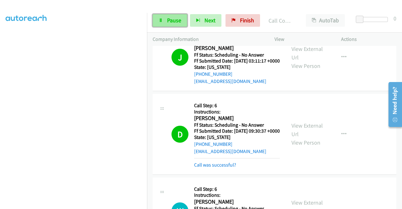
click at [164, 25] on link "Pause" at bounding box center [170, 20] width 35 height 13
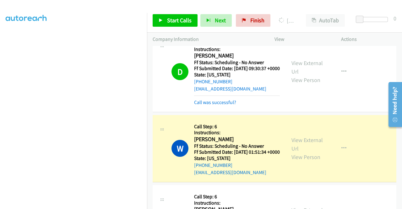
scroll to position [605, 0]
click at [212, 105] on link "Call was successful?" at bounding box center [215, 102] width 42 height 6
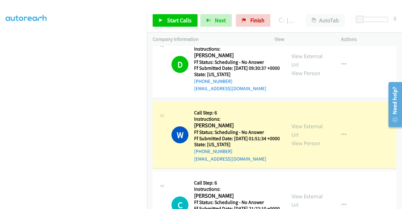
scroll to position [143, 0]
drag, startPoint x: 234, startPoint y: 119, endPoint x: 200, endPoint y: 120, distance: 33.6
click at [200, 85] on div "[PHONE_NUMBER]" at bounding box center [237, 82] width 86 height 8
copy link "573-429-9609"
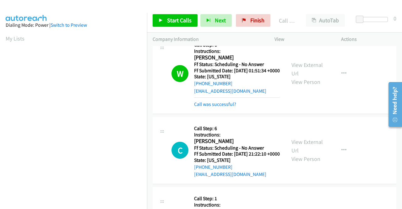
scroll to position [699, 0]
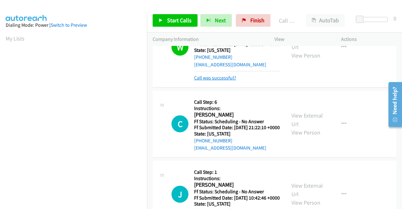
click at [221, 81] on link "Call was successful?" at bounding box center [215, 78] width 42 height 6
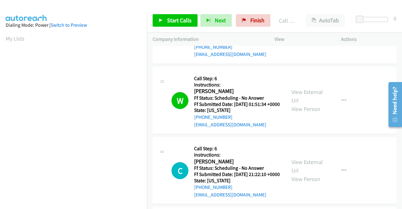
scroll to position [636, 0]
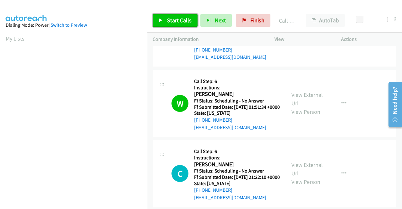
click at [191, 25] on link "Start Calls" at bounding box center [175, 20] width 45 height 13
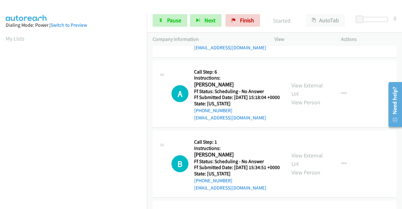
scroll to position [887, 0]
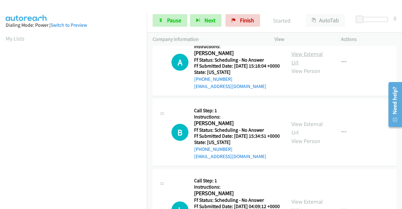
click at [310, 66] on link "View External Url" at bounding box center [306, 58] width 31 height 16
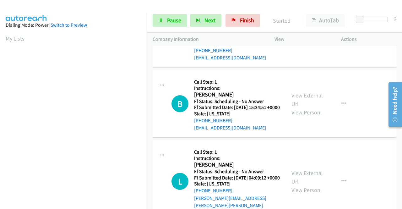
scroll to position [950, 0]
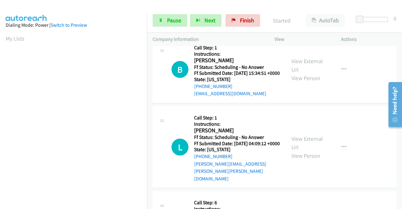
click at [306, 97] on div "View External Url View Person View External Url Email Schedule/Manage Callback …" at bounding box center [322, 70] width 72 height 56
click at [306, 73] on link "View External Url" at bounding box center [306, 65] width 31 height 16
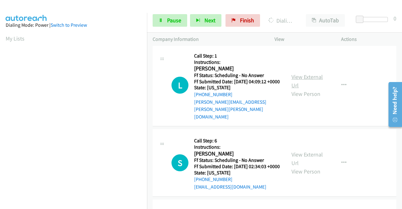
scroll to position [1013, 0]
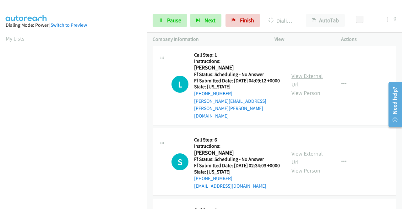
click at [304, 88] on link "View External Url" at bounding box center [306, 80] width 31 height 16
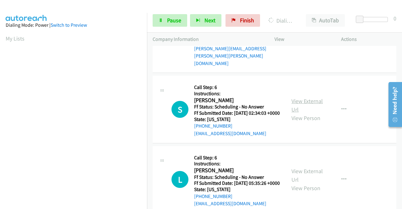
scroll to position [1076, 0]
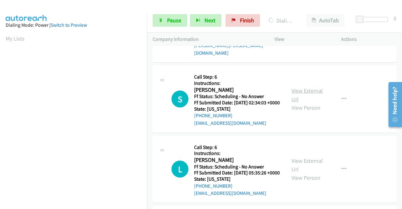
click at [307, 103] on link "View External Url" at bounding box center [306, 95] width 31 height 16
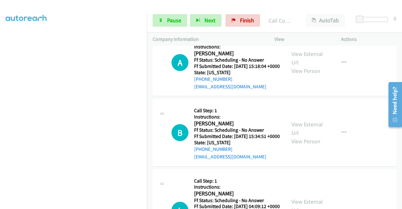
scroll to position [775, 0]
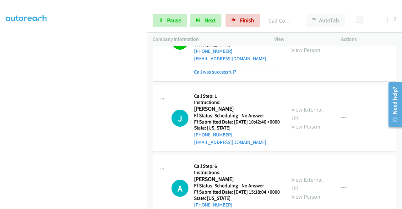
click at [228, 76] on div "Call was successful?" at bounding box center [237, 72] width 86 height 8
click at [227, 75] on link "Call was successful?" at bounding box center [215, 72] width 42 height 6
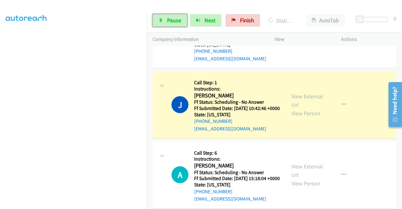
click at [176, 24] on span "Pause" at bounding box center [174, 20] width 14 height 7
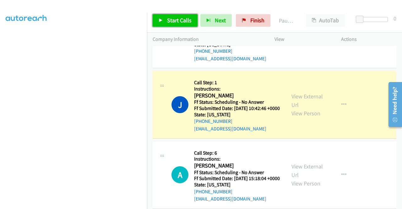
click at [168, 18] on span "Start Calls" at bounding box center [179, 20] width 24 height 7
click at [170, 21] on span "Start Calls" at bounding box center [179, 20] width 24 height 7
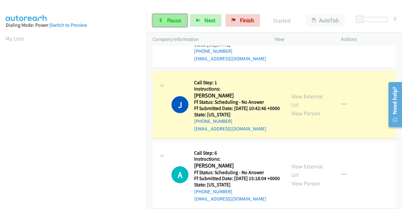
click at [170, 21] on span "Pause" at bounding box center [174, 20] width 14 height 7
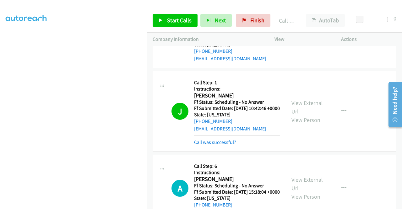
scroll to position [143, 0]
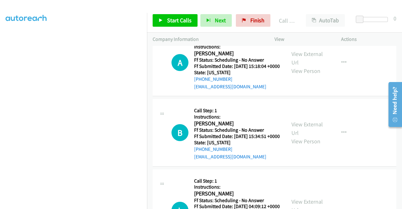
click at [230, 19] on link "Call was successful?" at bounding box center [215, 16] width 42 height 6
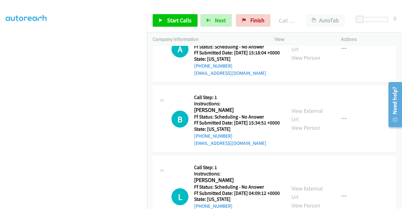
scroll to position [894, 0]
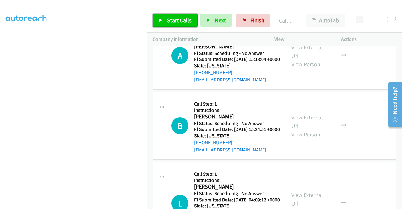
click at [161, 20] on icon at bounding box center [161, 21] width 4 height 4
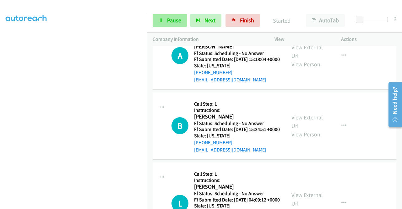
click at [228, 5] on div at bounding box center [198, 12] width 396 height 24
click at [172, 20] on span "Pause" at bounding box center [174, 20] width 14 height 7
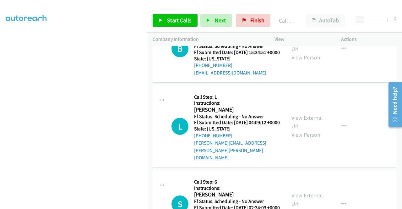
scroll to position [988, 0]
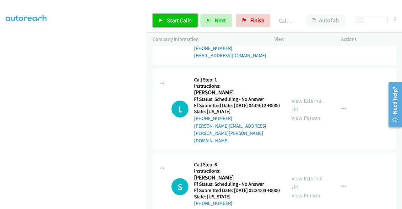
click at [181, 23] on span "Start Calls" at bounding box center [179, 20] width 24 height 7
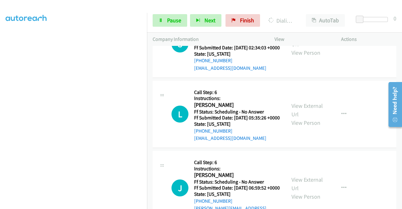
scroll to position [1145, 0]
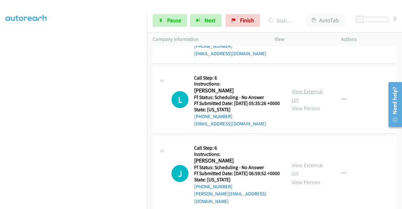
click at [308, 103] on link "View External Url" at bounding box center [306, 96] width 31 height 16
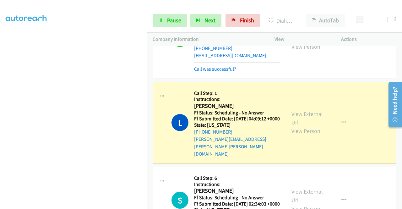
scroll to position [1020, 0]
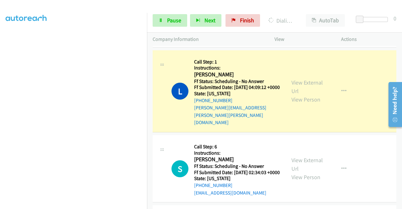
click at [343, 13] on button "button" at bounding box center [343, 7] width 17 height 13
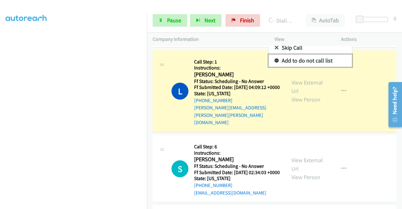
click at [299, 67] on link "Add to do not call list" at bounding box center [310, 60] width 84 height 13
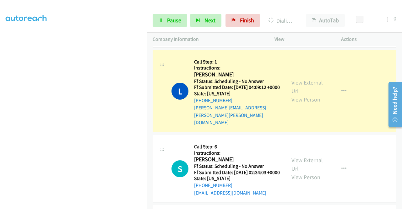
click at [224, 40] on link "Call was successful?" at bounding box center [215, 38] width 42 height 6
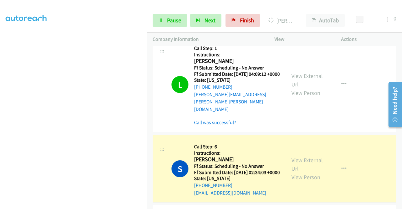
scroll to position [126, 0]
click at [228, 125] on link "Call was successful?" at bounding box center [215, 122] width 42 height 6
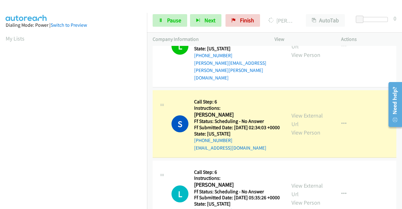
scroll to position [1082, 0]
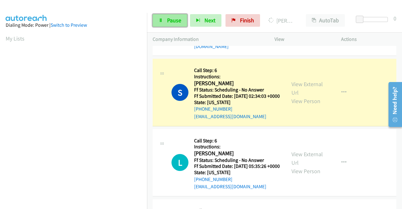
click at [178, 23] on span "Pause" at bounding box center [174, 20] width 14 height 7
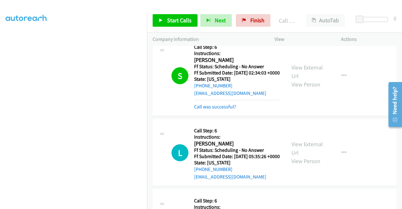
scroll to position [1145, 0]
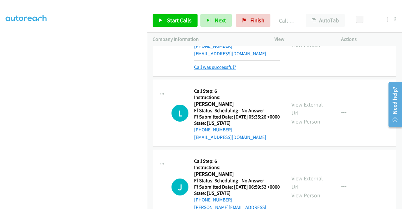
click at [227, 70] on link "Call was successful?" at bounding box center [215, 67] width 42 height 6
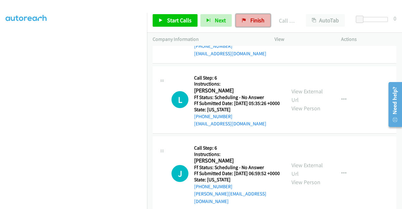
click at [251, 22] on span "Finish" at bounding box center [257, 20] width 14 height 7
